Goal: Information Seeking & Learning: Learn about a topic

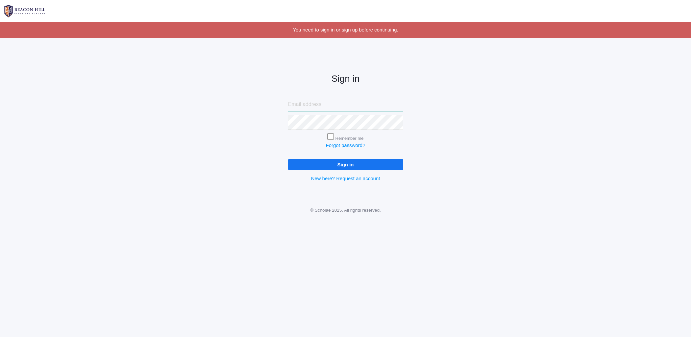
type input "[EMAIL_ADDRESS][DOMAIN_NAME]"
click at [376, 163] on input "Sign in" at bounding box center [345, 164] width 115 height 11
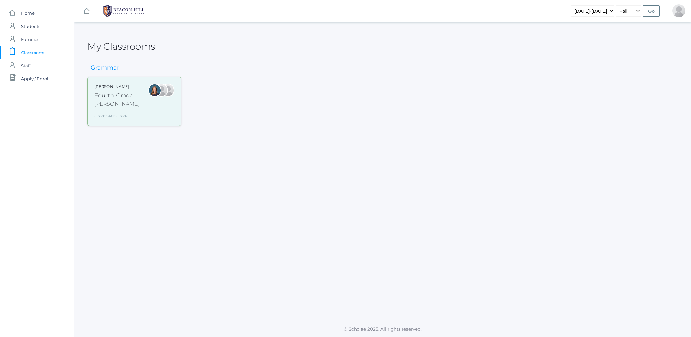
click at [112, 97] on div "Fourth Grade" at bounding box center [116, 95] width 45 height 9
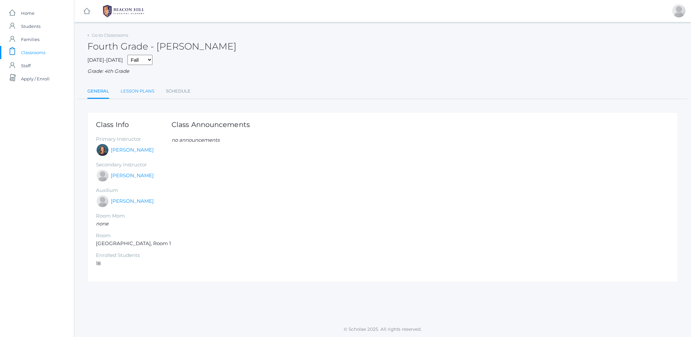
click at [138, 87] on link "Lesson Plans" at bounding box center [138, 91] width 34 height 13
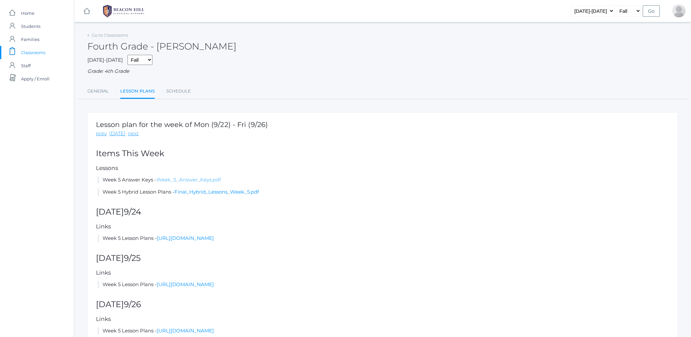
click at [162, 177] on link "Week_5_Answer_Keys.pdf" at bounding box center [188, 180] width 64 height 6
click at [228, 189] on link "Final_Hybrid_Lessons_Week_5.pdf" at bounding box center [216, 192] width 84 height 6
click at [196, 177] on link "Week_5_Answer_Keys.pdf" at bounding box center [188, 180] width 64 height 6
click at [174, 89] on link "Schedule" at bounding box center [178, 91] width 25 height 13
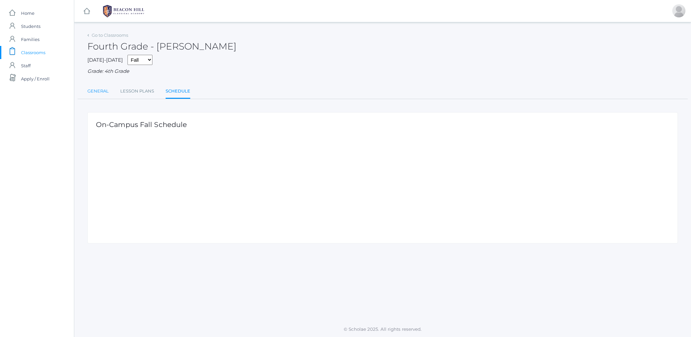
click at [100, 89] on link "General" at bounding box center [97, 91] width 21 height 13
